Goal: Navigation & Orientation: Find specific page/section

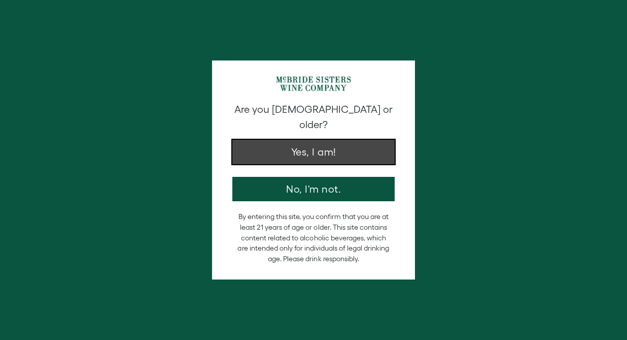
click at [259, 141] on button "Yes, I am!" at bounding box center [313, 152] width 162 height 24
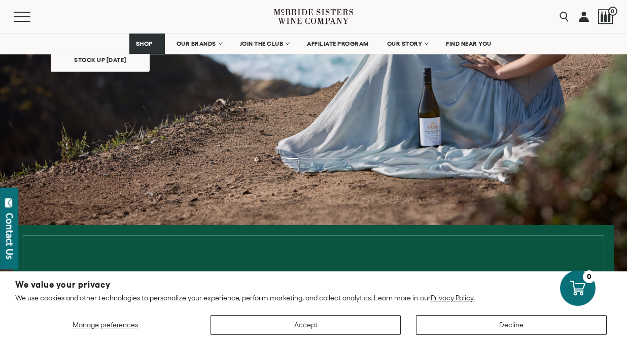
scroll to position [193, 0]
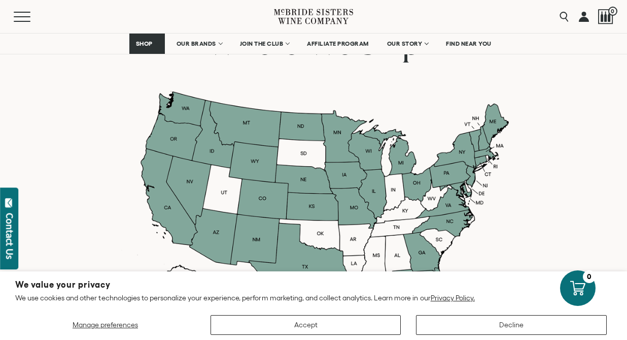
scroll to position [824, 0]
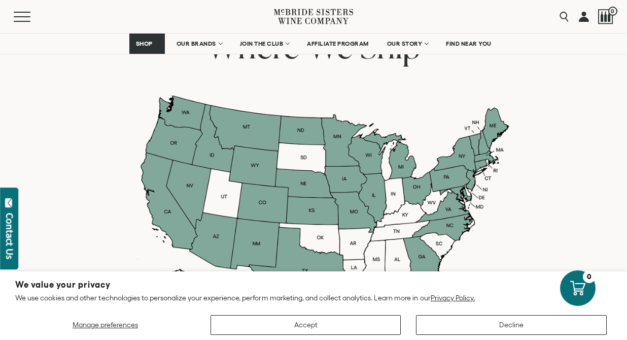
click at [169, 208] on picture at bounding box center [313, 209] width 391 height 11
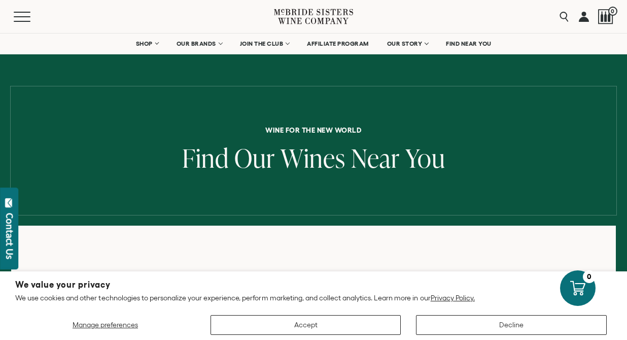
scroll to position [0, 0]
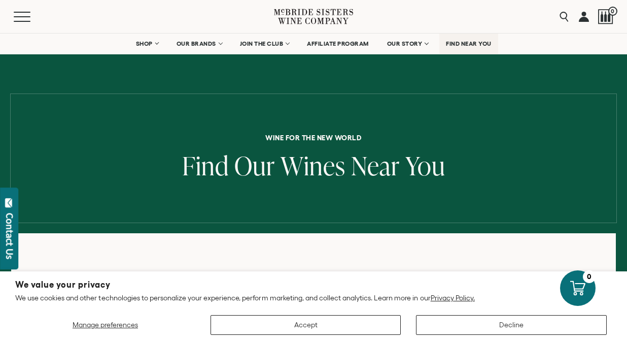
click at [463, 45] on span "FIND NEAR YOU" at bounding box center [469, 43] width 46 height 7
click at [323, 44] on span "AFFILIATE PROGRAM" at bounding box center [338, 43] width 62 height 7
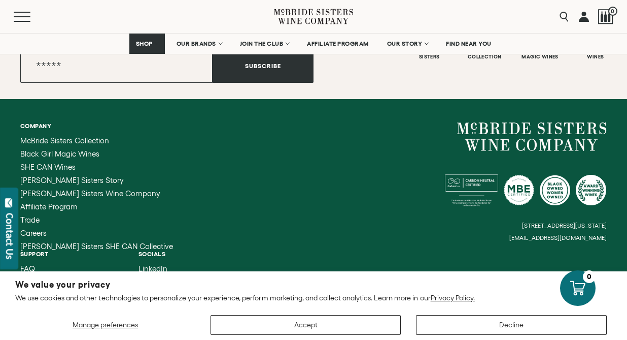
scroll to position [1250, 0]
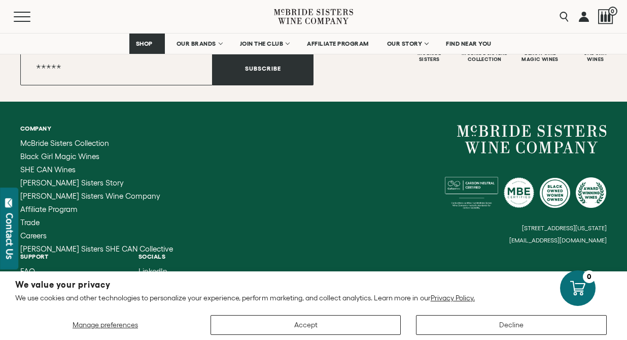
click at [35, 266] on span "FAQ" at bounding box center [27, 270] width 15 height 9
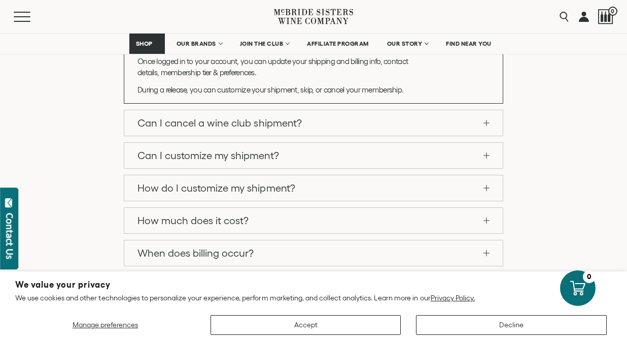
scroll to position [961, 0]
